Goal: Communication & Community: Answer question/provide support

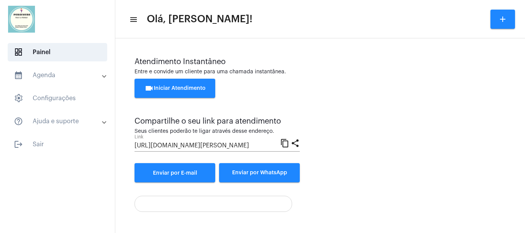
click at [460, 30] on mat-toolbar-row "menu Olá, [PERSON_NAME]! add" at bounding box center [319, 19] width 409 height 25
click at [461, 30] on mat-toolbar-row "menu Olá, [PERSON_NAME]! add" at bounding box center [319, 19] width 409 height 25
click at [179, 87] on span "videocam Iniciar Atendimento" at bounding box center [174, 88] width 61 height 5
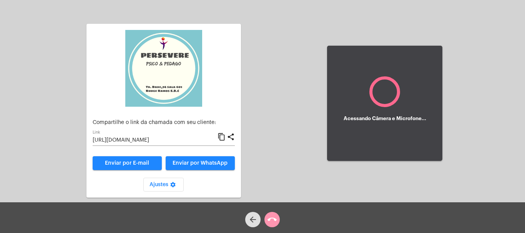
click at [220, 134] on mat-icon "content_copy" at bounding box center [221, 136] width 8 height 9
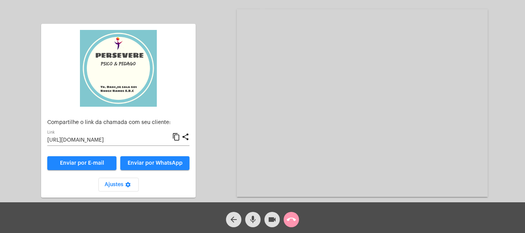
click at [175, 136] on mat-icon "content_copy" at bounding box center [176, 136] width 8 height 9
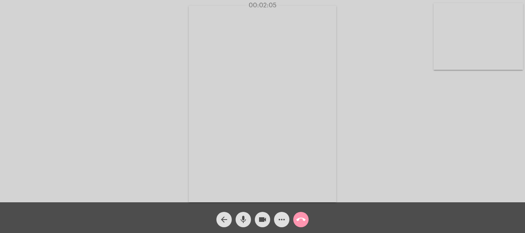
click at [197, 203] on div "arrow_back mic videocam more_horiz call_end" at bounding box center [262, 217] width 525 height 31
